Goal: Task Accomplishment & Management: Manage account settings

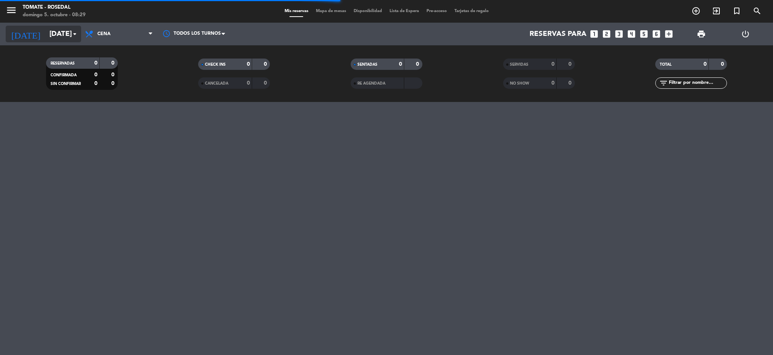
click at [69, 36] on input "[DATE]" at bounding box center [91, 34] width 91 height 16
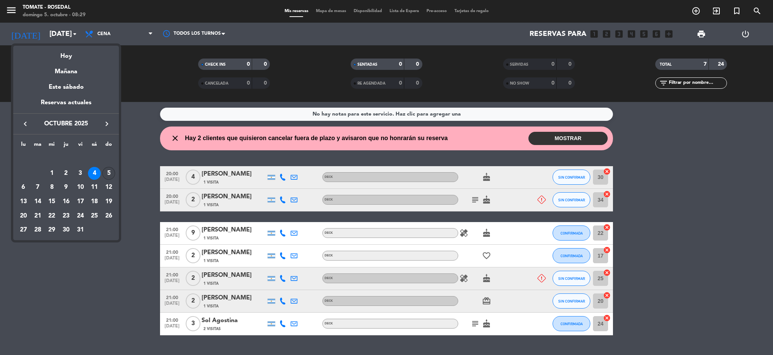
click at [106, 169] on div "5" at bounding box center [108, 173] width 13 height 13
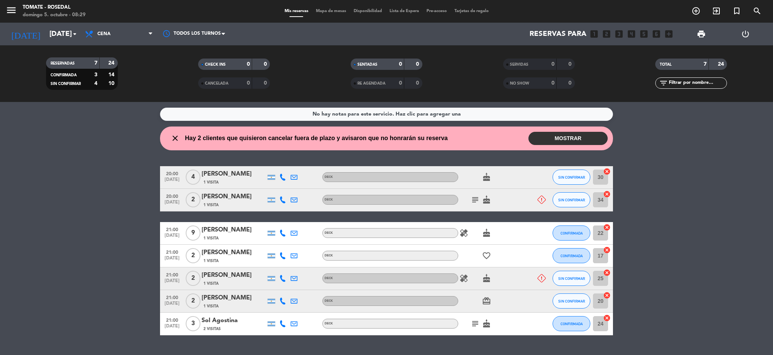
type input "[DATE]"
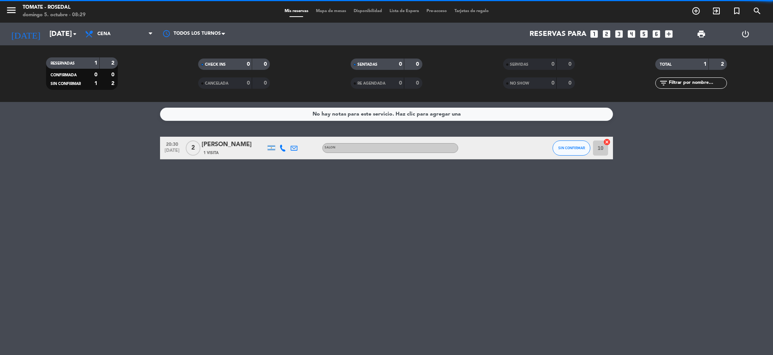
click at [123, 32] on span "Cena" at bounding box center [118, 34] width 75 height 17
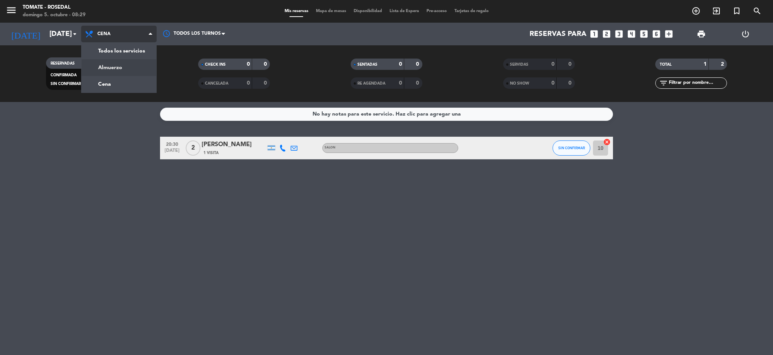
click at [115, 65] on div "menu Tomate - Rosedal domingo 5. octubre - 08:29 Mis reservas Mapa de mesas Dis…" at bounding box center [386, 51] width 773 height 102
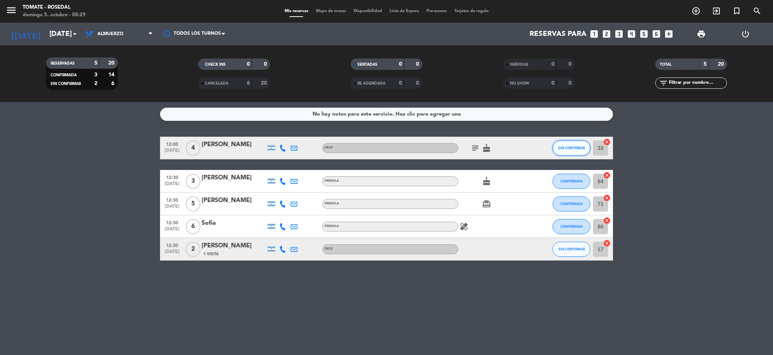
click at [584, 150] on button "SIN CONFIRMAR" at bounding box center [571, 147] width 38 height 15
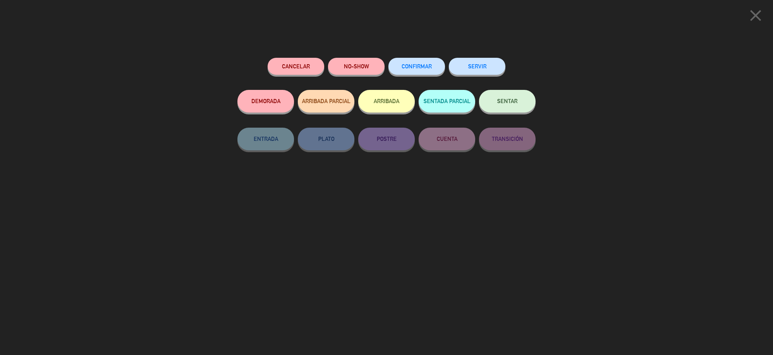
click at [412, 65] on span "CONFIRMAR" at bounding box center [416, 66] width 30 height 6
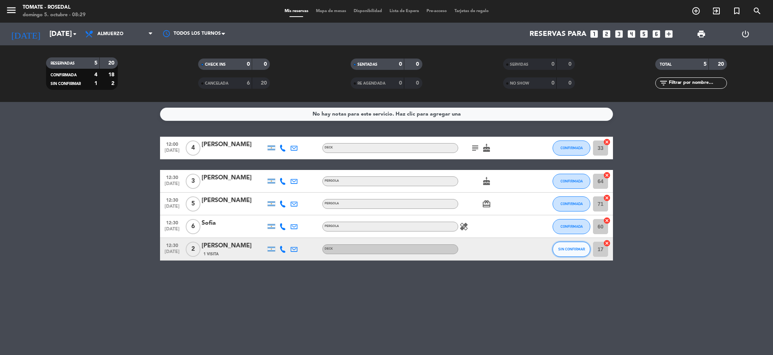
click at [566, 248] on span "SIN CONFIRMAR" at bounding box center [571, 249] width 27 height 4
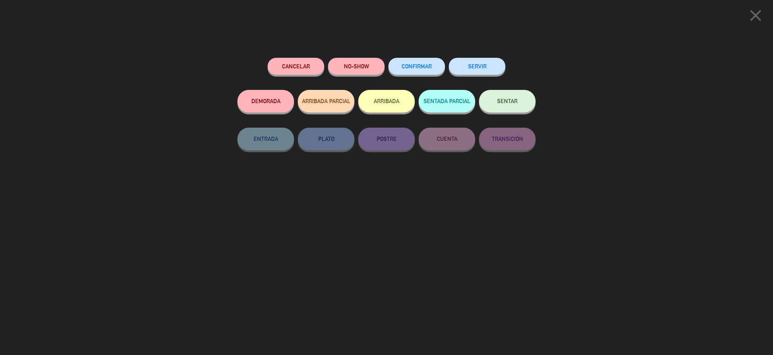
click at [423, 65] on span "CONFIRMAR" at bounding box center [416, 66] width 30 height 6
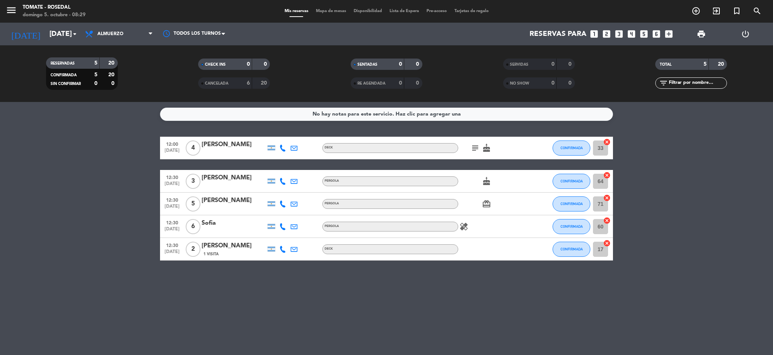
click at [466, 226] on icon "healing" at bounding box center [463, 226] width 9 height 9
click at [658, 264] on div "No hay notas para este servicio. Haz clic para agregar una 12:00 [DATE] 4 [PERS…" at bounding box center [386, 228] width 773 height 253
drag, startPoint x: 650, startPoint y: 270, endPoint x: 9, endPoint y: -4, distance: 696.7
click at [9, 0] on html "close × Tomate - Rosedal × chrome_reader_mode Listado de Reservas account_box C…" at bounding box center [386, 177] width 773 height 355
click at [328, 289] on div "No hay notas para este servicio. Haz clic para agregar una 12:00 [DATE] 4 [PERS…" at bounding box center [386, 228] width 773 height 253
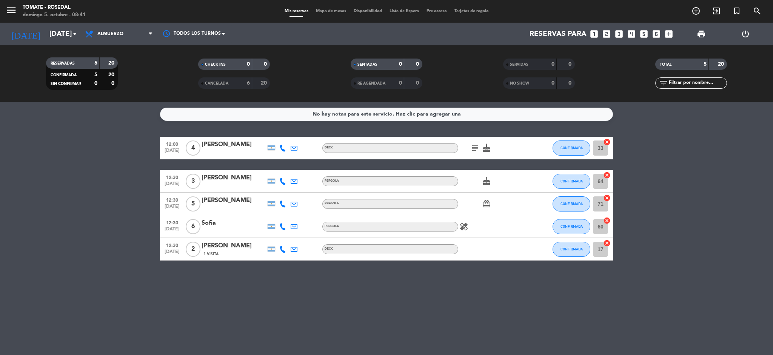
click at [217, 144] on div "[PERSON_NAME]" at bounding box center [233, 145] width 64 height 10
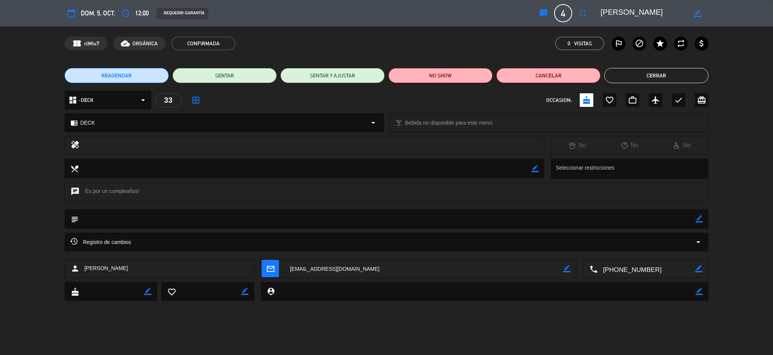
click at [642, 77] on button "Cerrar" at bounding box center [656, 75] width 104 height 15
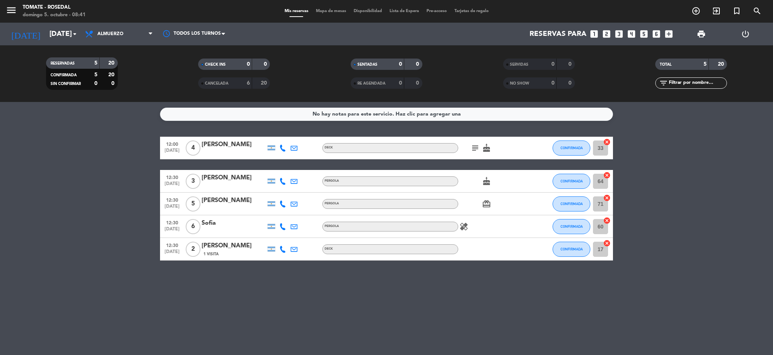
click at [474, 148] on icon "subject" at bounding box center [474, 147] width 9 height 9
click at [225, 144] on div "[PERSON_NAME]" at bounding box center [233, 145] width 64 height 10
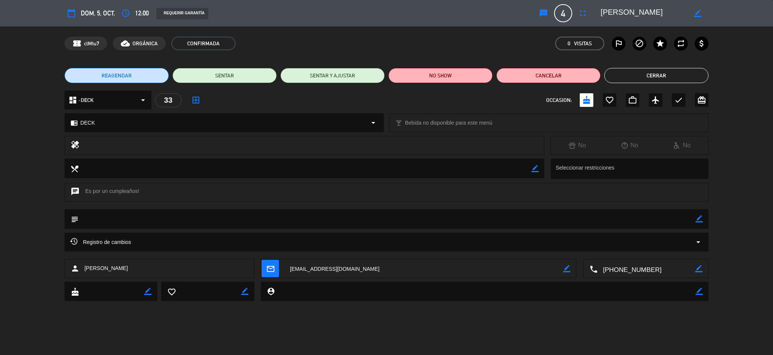
click at [641, 268] on textarea at bounding box center [646, 268] width 98 height 19
click at [671, 248] on span at bounding box center [673, 250] width 6 height 6
click at [654, 78] on button "Cerrar" at bounding box center [656, 75] width 104 height 15
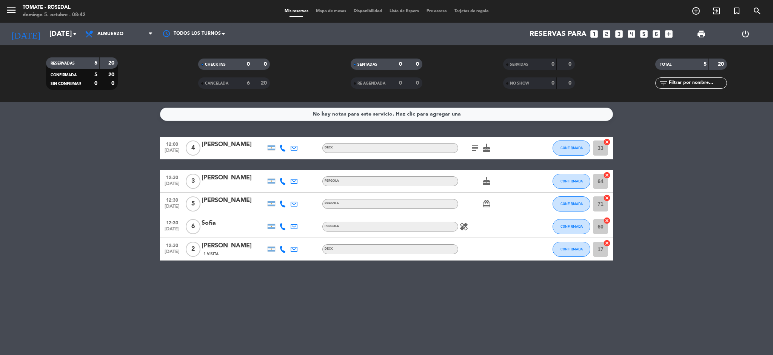
click at [221, 174] on div "[PERSON_NAME]" at bounding box center [233, 178] width 64 height 10
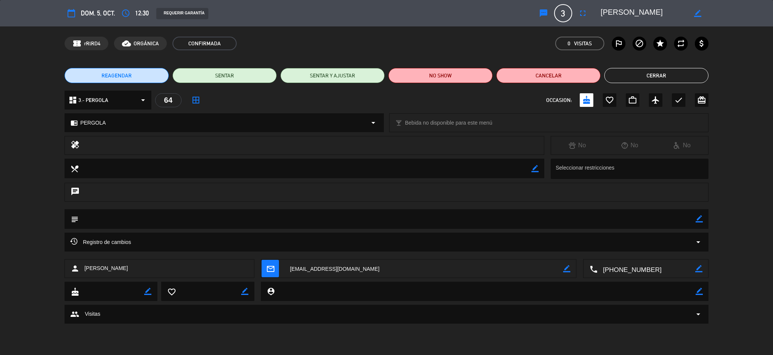
click at [637, 269] on textarea at bounding box center [646, 268] width 98 height 19
click at [642, 268] on textarea at bounding box center [646, 268] width 98 height 19
click at [675, 252] on span at bounding box center [673, 250] width 6 height 6
click at [676, 75] on button "Cerrar" at bounding box center [656, 75] width 104 height 15
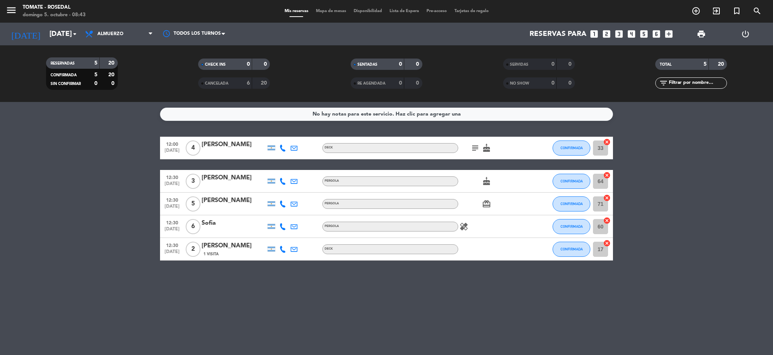
click at [207, 200] on div "[PERSON_NAME]" at bounding box center [233, 200] width 64 height 10
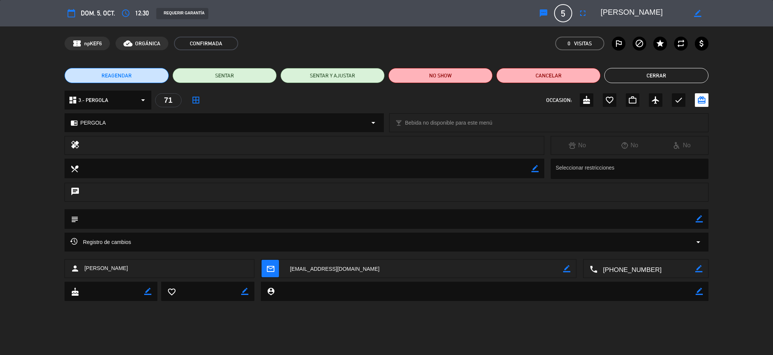
click at [637, 272] on textarea at bounding box center [646, 268] width 98 height 19
click at [669, 250] on div "Click para copiar content_paste |" at bounding box center [645, 250] width 59 height 8
click at [672, 249] on span at bounding box center [673, 250] width 6 height 6
click at [637, 75] on button "Cerrar" at bounding box center [656, 75] width 104 height 15
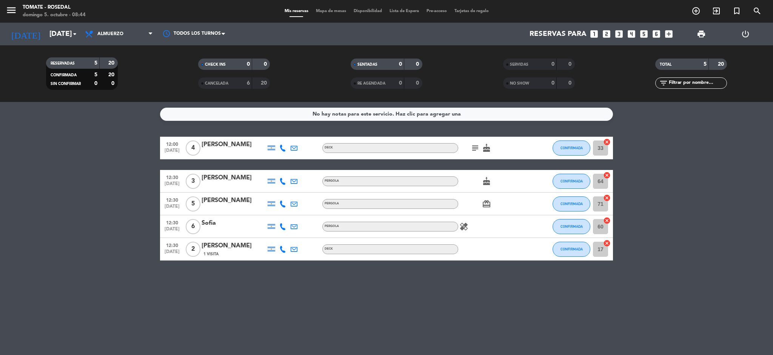
click at [211, 226] on div "Sofia" at bounding box center [233, 223] width 64 height 10
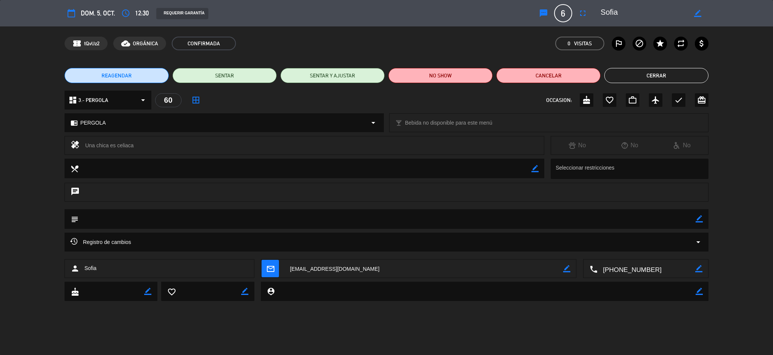
click at [653, 271] on textarea at bounding box center [646, 268] width 98 height 19
click at [675, 251] on span at bounding box center [673, 250] width 6 height 6
click at [678, 89] on div "REAGENDAR SENTAR SENTAR Y AJUSTAR NO SHOW Cancelar Cerrar" at bounding box center [386, 75] width 773 height 30
click at [679, 74] on button "Cerrar" at bounding box center [656, 75] width 104 height 15
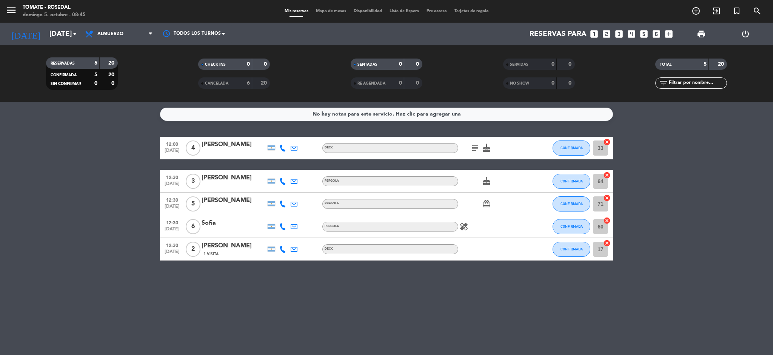
click at [226, 247] on div "[PERSON_NAME]" at bounding box center [233, 246] width 64 height 10
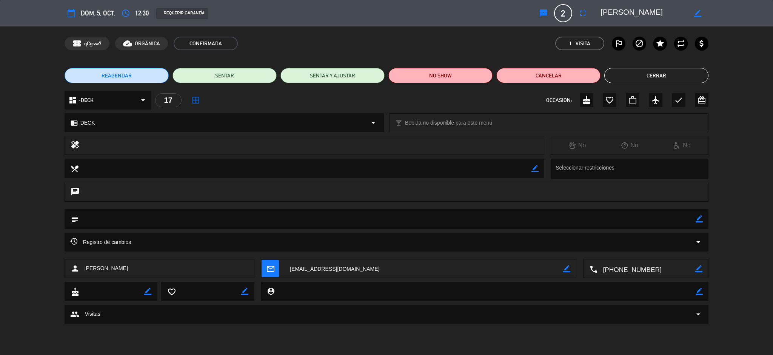
click at [630, 268] on textarea at bounding box center [646, 268] width 98 height 19
click at [671, 248] on span at bounding box center [673, 250] width 6 height 6
click at [668, 67] on div "REAGENDAR SENTAR SENTAR Y AJUSTAR NO SHOW Cancelar Cerrar" at bounding box center [386, 75] width 773 height 30
click at [662, 73] on button "Cerrar" at bounding box center [656, 75] width 104 height 15
